Goal: Task Accomplishment & Management: Use online tool/utility

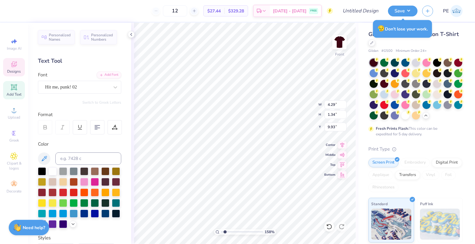
scroll to position [5, 1]
type input "1.58074686354173"
type textarea "f"
type input "1.58074686354173"
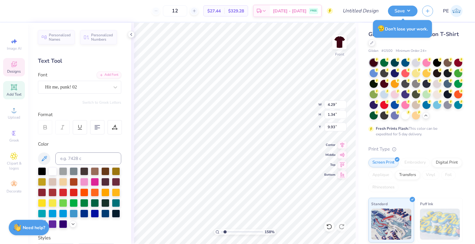
type textarea "fa"
type input "1.58074686354173"
type textarea "fami"
type input "1.58074686354173"
type textarea "famil"
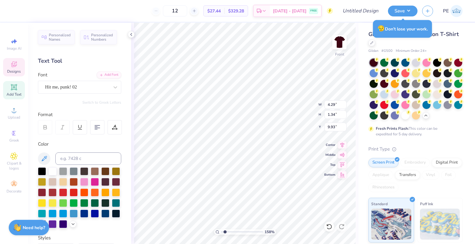
type input "1.58074686354173"
type textarea "family"
type input "1.58074686354173"
type input "1.32"
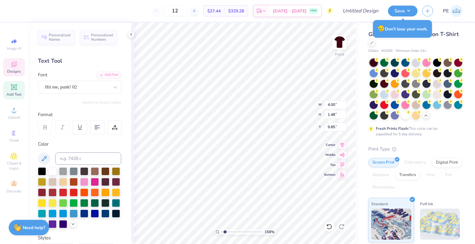
type input "9.93"
click at [133, 121] on div "158 % Front W 4.00 4.00 " H 1.32 1.32 " Y 9.93 9.93 " Center Middle Top Bottom" at bounding box center [244, 134] width 227 height 222
type input "1.58074686354173"
type input "1.72"
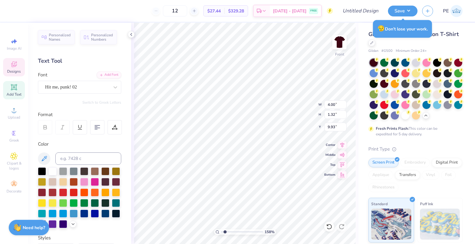
type input "1.10"
type input "11.43"
type input "1.58074686354173"
type input "1.72"
type input "1.10"
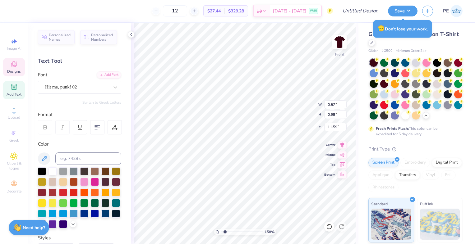
type input "11.53"
click at [337, 47] on img at bounding box center [339, 42] width 25 height 25
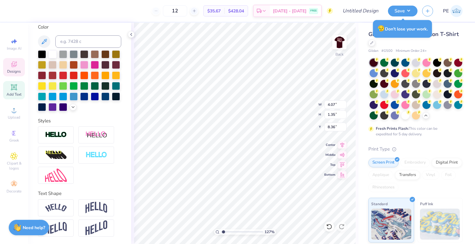
type input "1.26752955529783"
type textarea "y"
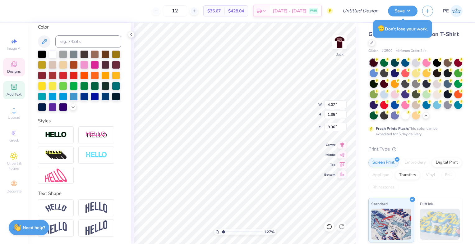
type input "1.26752955529783"
type textarea "ys"
type input "1.26752955529783"
type textarea "y"
type input "1.26752955529783"
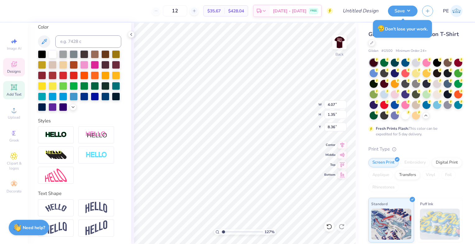
type input "1.26752955529783"
type textarea "f"
type input "1.26752955529783"
type textarea "fa"
type input "1.26752955529783"
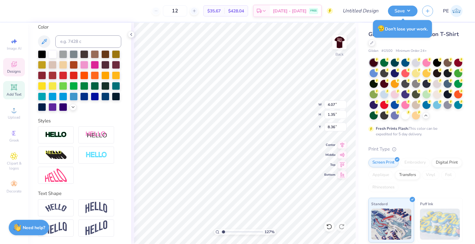
type textarea "fam"
type input "1.26752955529783"
type textarea "fami"
type input "1.26752955529783"
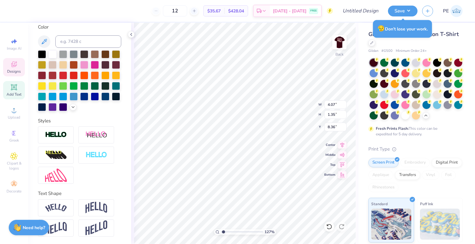
type textarea "famil"
type input "1.26752955529783"
type textarea "family"
type input "1.26752955529783"
type textarea "family"
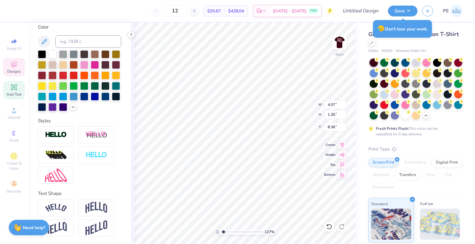
type input "1.26752955529783"
type textarea "family w"
type input "1.26752955529783"
type textarea "family we"
type input "1.26752955529783"
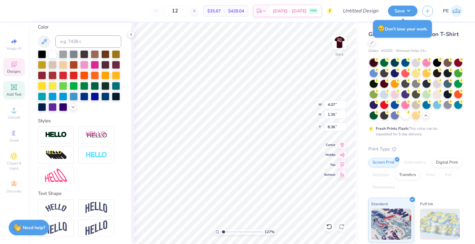
type textarea "family wee"
type input "1.26752955529783"
type textarea "family week"
type input "1.26752955529783"
type textarea "family weeke"
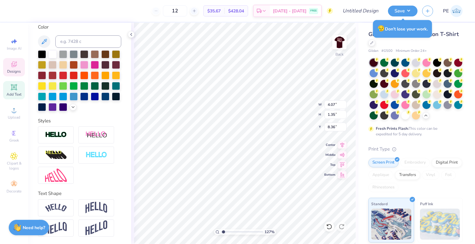
type input "1.26752955529783"
type textarea "family weeken"
type input "1.26752955529783"
type textarea "family weekend"
type input "1.26752955529783"
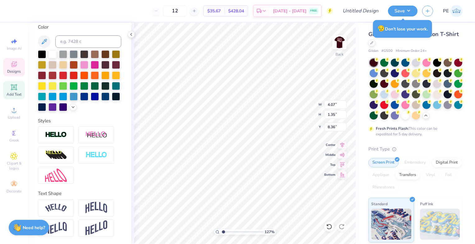
type textarea "family"
type input "1.26752955529783"
type textarea "s"
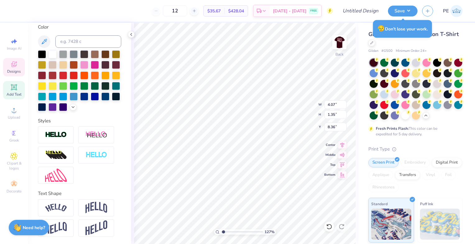
type input "1.26752955529783"
type textarea "st"
type input "1.26752955529783"
type textarea "stu"
type input "1.26752955529783"
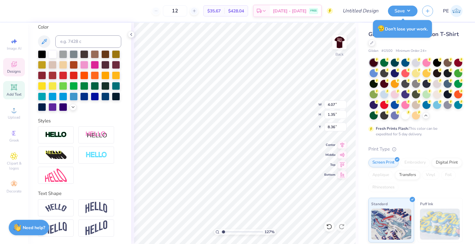
type textarea "stud"
type input "1.26752955529783"
type textarea "stude"
type input "1.26752955529783"
type textarea "studen"
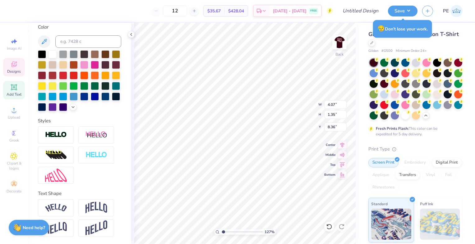
type input "1.26752955529783"
type textarea "student"
type input "1.26752955529783"
type textarea "student"
type input "1.26752955529783"
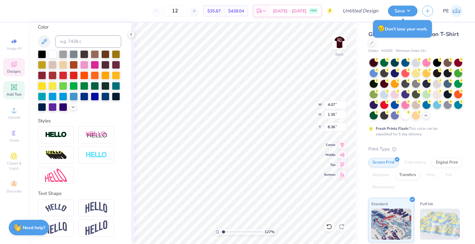
type textarea "student g"
type input "1.26752955529783"
type textarea "student go"
type input "1.26752955529783"
type textarea "student gov"
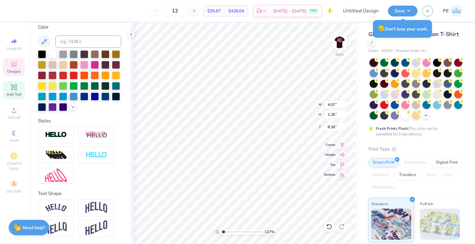
type input "1.26752955529783"
type textarea "student [PERSON_NAME]"
type input "1.26752955529783"
type textarea "student [PERSON_NAME]"
type input "1.26752955529783"
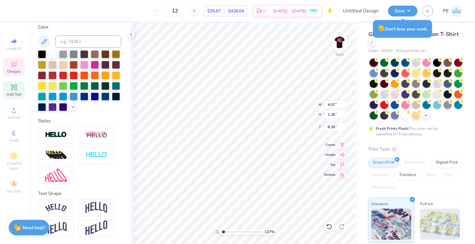
type textarea "student govern"
type input "1.26752955529783"
type textarea "student governm"
type input "1.26752955529783"
type textarea "student governme"
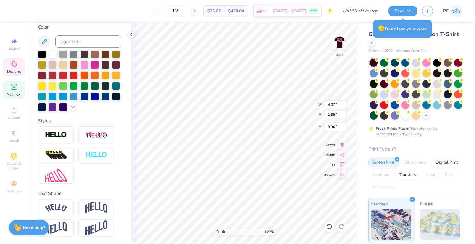
type input "1.26752955529783"
type textarea "student governmen"
type input "1.26752955529783"
type textarea "student government"
type input "1.26752955529783"
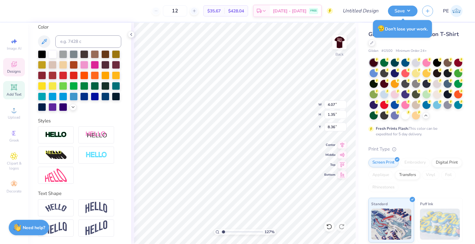
type textarea "student"
type input "1.26752955529783"
type textarea "s"
type input "1.26752955529783"
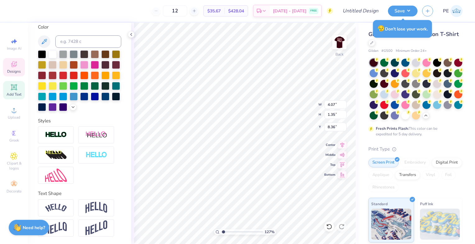
type textarea "sg"
type input "1.26752955529783"
type textarea "sga"
type input "1.26752955529783"
type textarea "sg"
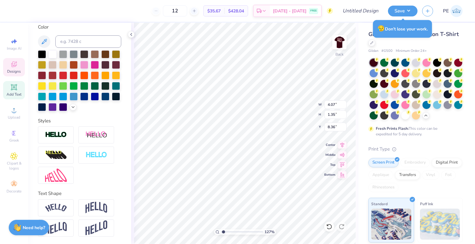
type input "1.26752955529783"
type textarea "s"
type input "1.26752955529783"
type textarea "m"
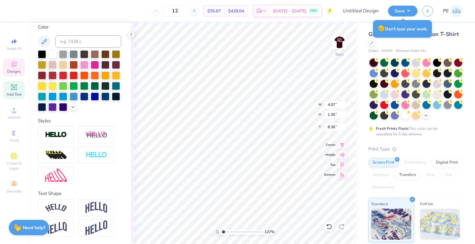
type input "1.26752955529783"
type textarea "mo"
type input "1.26752955529783"
type textarea "mo s"
type input "1.26752955529783"
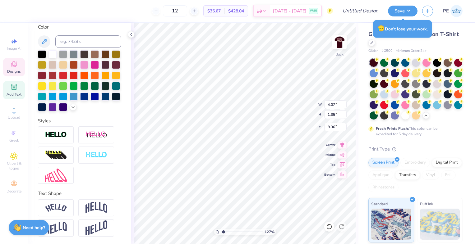
type textarea "mo st"
type input "1.26752955529783"
type textarea "mo sta"
type input "1.26752955529783"
type textarea "mo stat"
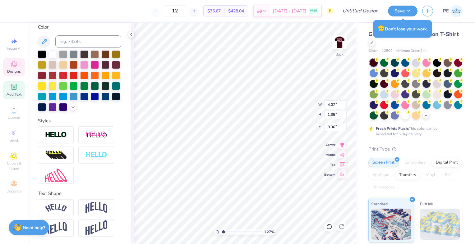
type input "1.26752955529783"
type textarea "mo state"
type input "1.26752955529783"
type textarea "mo state"
type input "1.26752955529783"
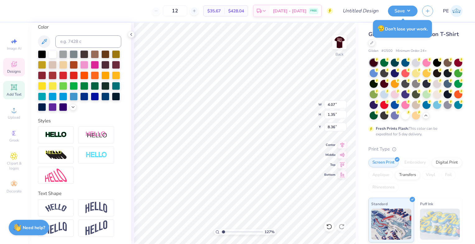
type textarea "mo state s"
type input "1.26752955529783"
type textarea "mo state sg"
type input "1.26752955529783"
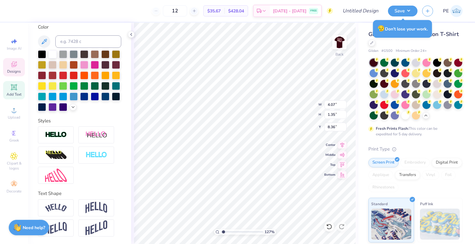
type textarea "mo state sga"
type input "1.26752955529783"
type textarea "mo state sg"
type input "1.26752955529783"
type textarea "mo state s"
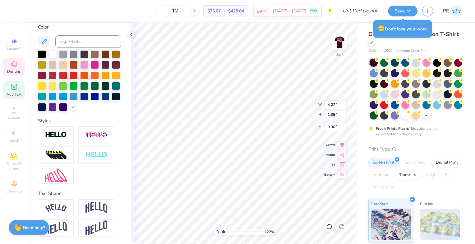
type input "1.26752955529783"
type textarea "mo state"
type input "1.26752955529783"
type textarea "mo state"
type input "1.26752955529783"
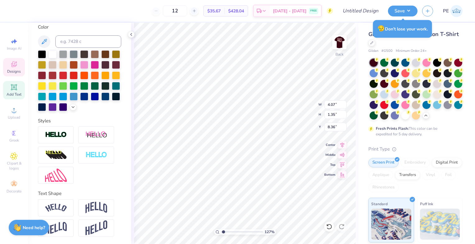
type textarea "mo state"
type input "1.26752955529783"
type textarea "mo state s"
type input "1.26752955529783"
type textarea "mo state sg"
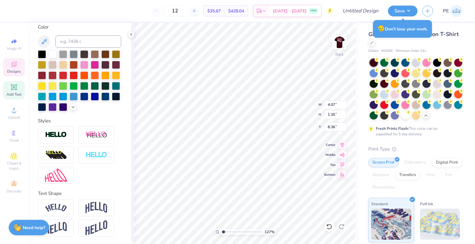
type input "1.26752955529783"
type textarea "mo state sga"
type input "1.26752955529783"
type textarea "mo state sg"
type input "1.26752955529783"
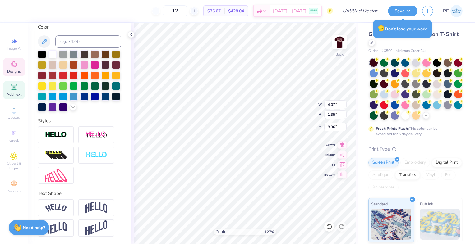
type textarea "mo state s"
type input "1.26752955529783"
type textarea "mo state"
type input "1.26752955529783"
type textarea "mo state s"
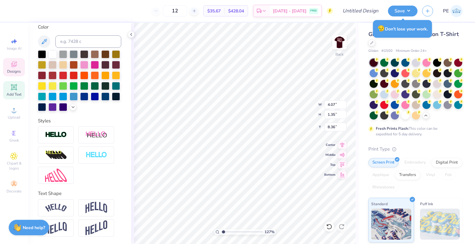
type input "1.26752955529783"
type textarea "mo state sg"
type input "1.26752955529783"
type textarea "mo state sga"
type input "1.26752955529783"
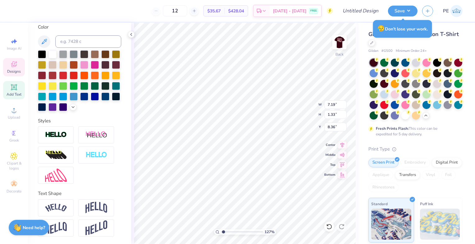
type input "3.00"
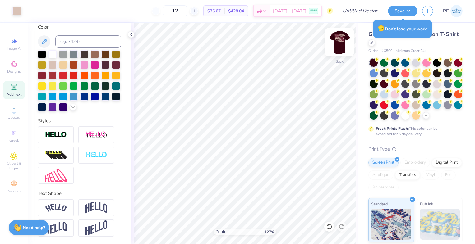
click at [337, 42] on img at bounding box center [339, 42] width 25 height 25
click at [341, 40] on img at bounding box center [339, 42] width 25 height 25
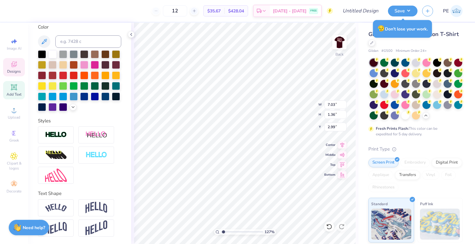
type input "1.26752955529783"
type input "5.13"
type input "1.26752955529783"
type input "7.01"
type input "1.04"
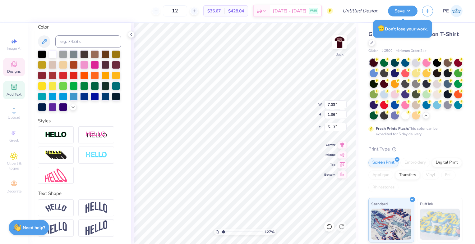
type input "5.29"
type input "1.26752955529783"
type input "1.09"
type input "5.26"
type input "1.26752955529783"
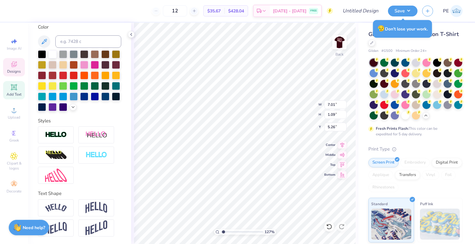
type input "7.00"
type input "1.01"
type input "5.29"
type input "1.26752955529783"
type textarea "Mo"
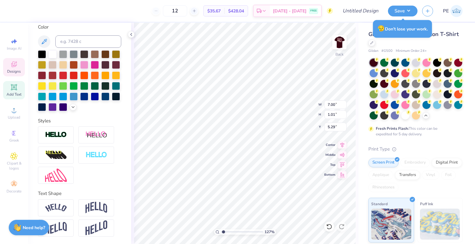
type input "1.26752955529783"
type textarea "f"
type input "1.26752955529783"
type textarea "fa"
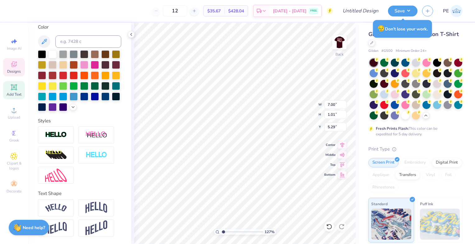
type input "1.26752955529783"
type textarea "fam"
type input "1.26752955529783"
type textarea "fami"
type input "1.26752955529783"
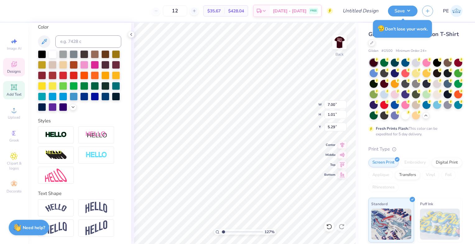
type textarea "famil"
type input "1.26752955529783"
type textarea "family"
type input "1.26752955529783"
type textarea "family"
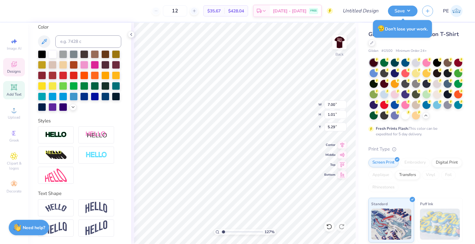
scroll to position [5, 2]
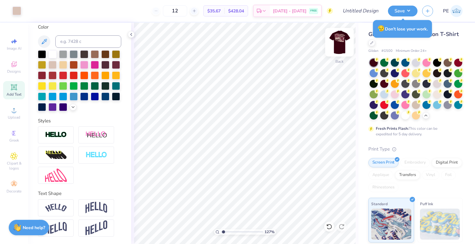
click at [336, 42] on img at bounding box center [339, 42] width 25 height 25
click at [338, 42] on img at bounding box center [339, 42] width 25 height 25
click at [338, 44] on img at bounding box center [339, 42] width 25 height 25
click at [340, 42] on img at bounding box center [339, 42] width 25 height 25
